Goal: Task Accomplishment & Management: Complete application form

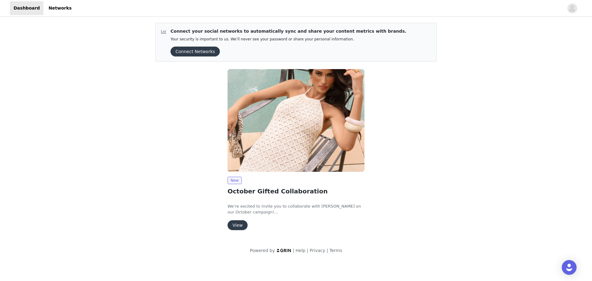
click at [235, 229] on button "View" at bounding box center [238, 225] width 20 height 10
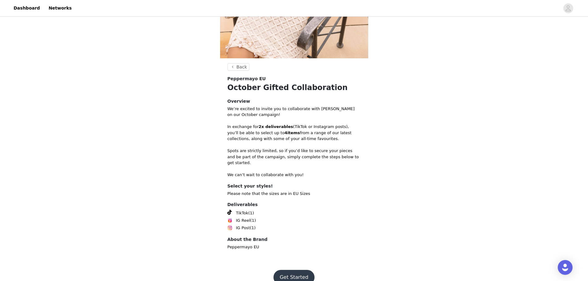
scroll to position [126, 0]
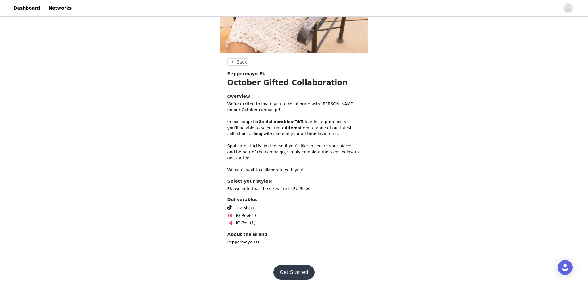
click at [299, 265] on button "Get Started" at bounding box center [293, 272] width 41 height 15
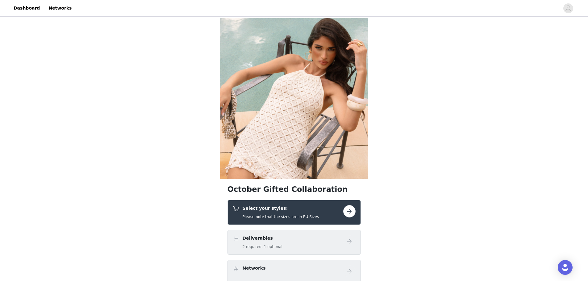
scroll to position [123, 0]
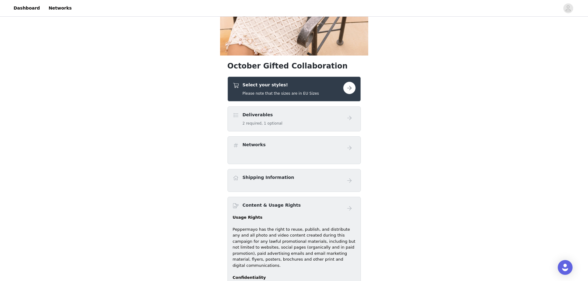
click at [301, 128] on div "Deliverables 2 required, 1 optional" at bounding box center [293, 118] width 133 height 25
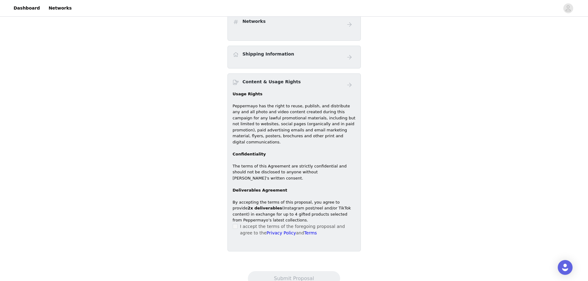
scroll to position [257, 0]
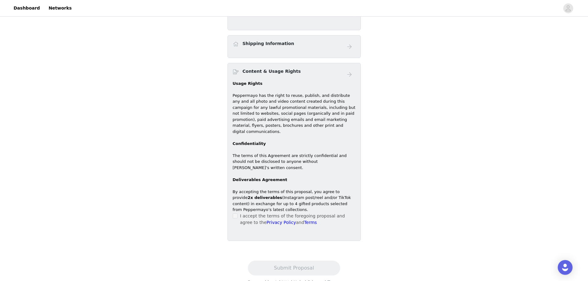
click at [237, 199] on p "By accepting the terms of this proposal, you agree to provide 2x deliverables (…" at bounding box center [294, 201] width 123 height 24
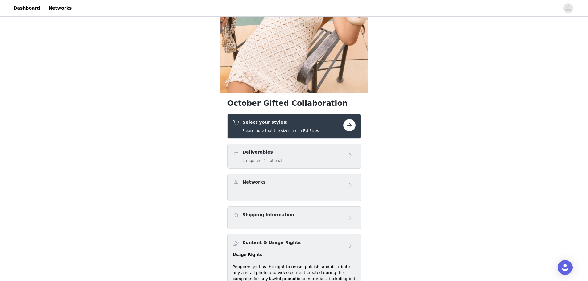
scroll to position [72, 0]
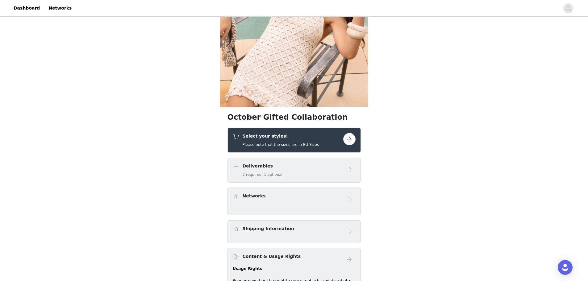
click at [349, 139] on button "button" at bounding box center [349, 139] width 12 height 12
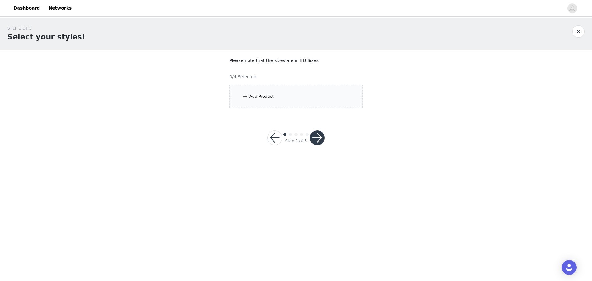
click at [265, 93] on div "Add Product" at bounding box center [295, 96] width 133 height 23
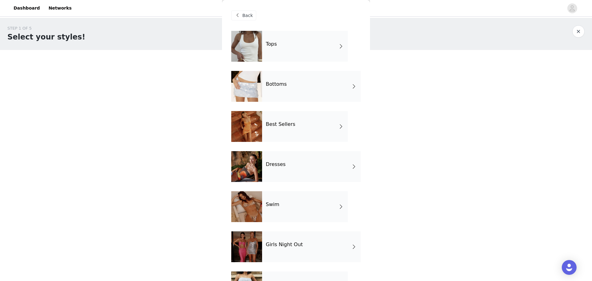
click at [282, 129] on div "Best Sellers" at bounding box center [305, 126] width 86 height 31
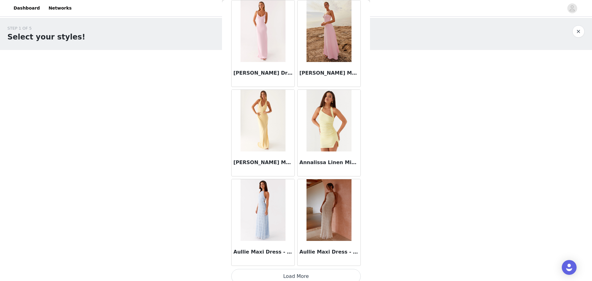
scroll to position [663, 0]
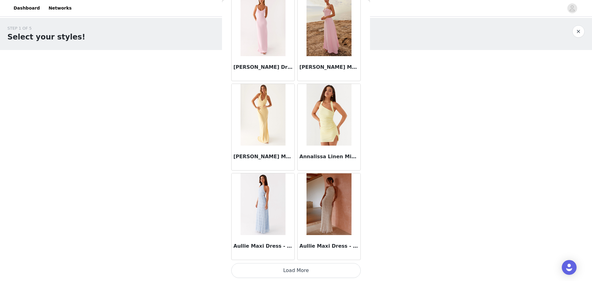
click at [333, 278] on button "Load More" at bounding box center [296, 270] width 130 height 15
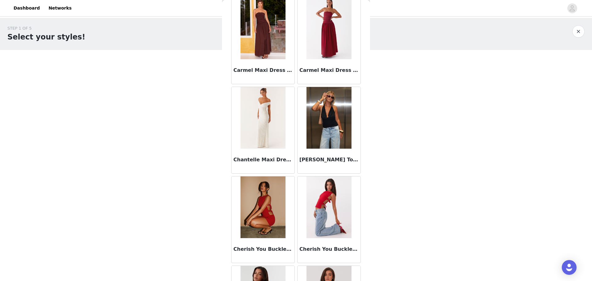
scroll to position [1557, 0]
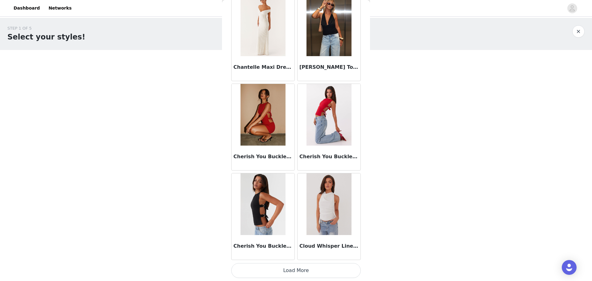
click at [317, 267] on button "Load More" at bounding box center [296, 270] width 130 height 15
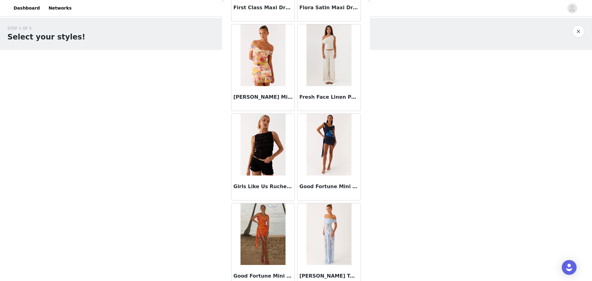
scroll to position [2451, 0]
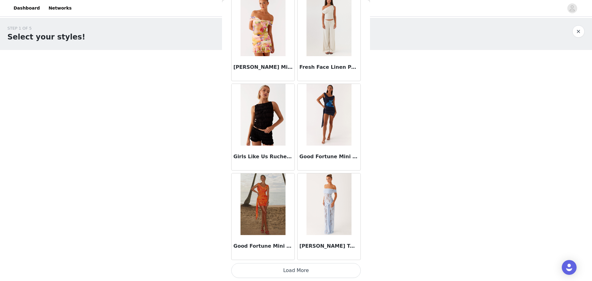
click at [321, 269] on button "Load More" at bounding box center [296, 270] width 130 height 15
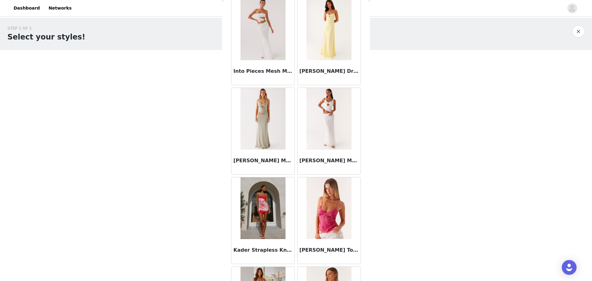
scroll to position [3037, 0]
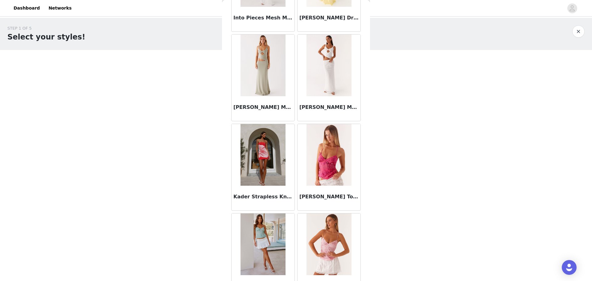
click at [263, 164] on img at bounding box center [263, 155] width 45 height 62
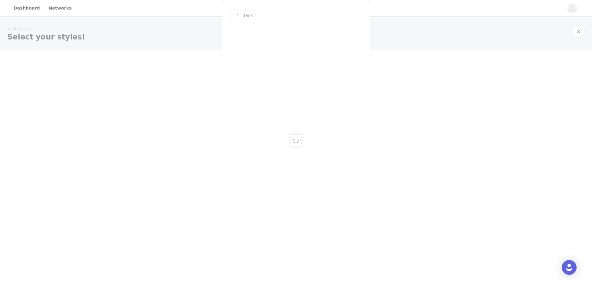
scroll to position [0, 0]
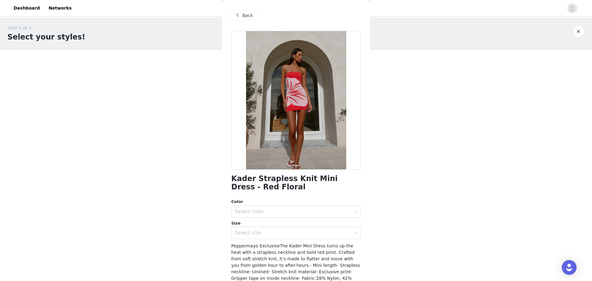
click at [167, 64] on div "STEP 1 OF 5 Select your styles! Please note that the sizes are in EU Sizes 0/4 …" at bounding box center [296, 67] width 592 height 98
click at [238, 18] on span at bounding box center [237, 15] width 7 height 7
